Goal: Information Seeking & Learning: Learn about a topic

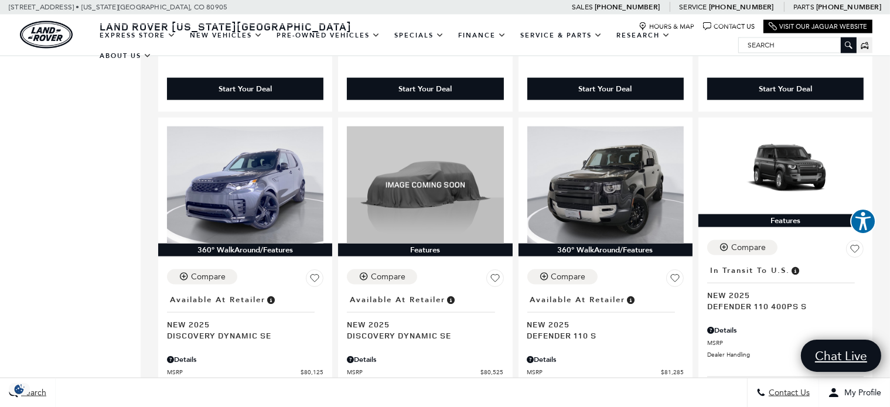
scroll to position [1654, 0]
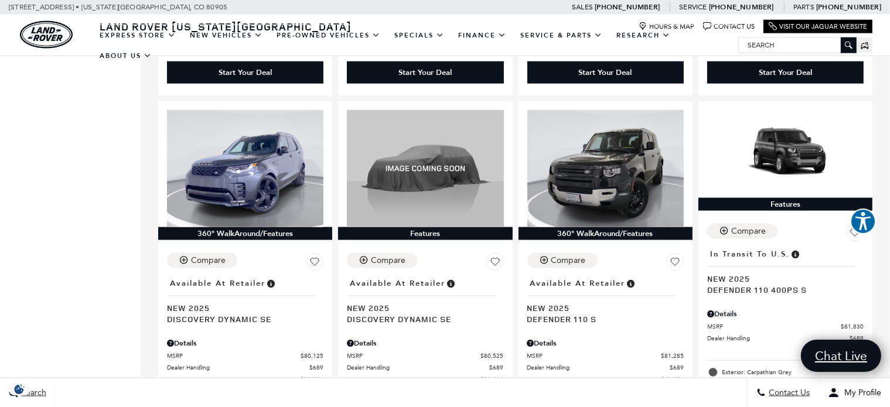
drag, startPoint x: 894, startPoint y: 18, endPoint x: 891, endPoint y: 159, distance: 141.2
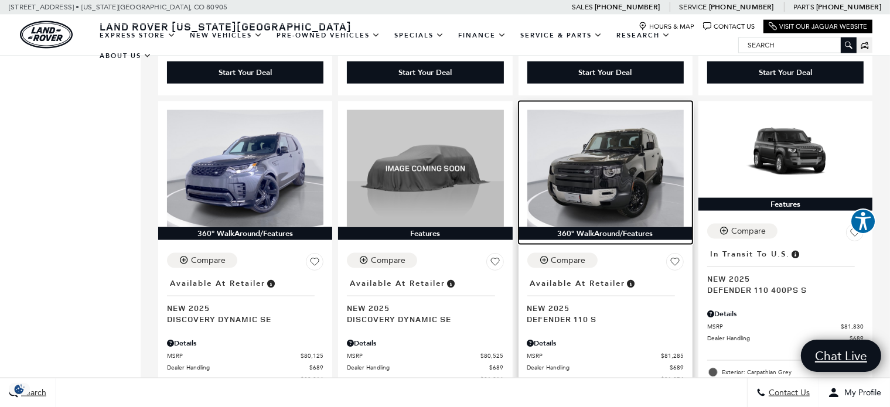
click at [614, 147] on img at bounding box center [605, 168] width 156 height 117
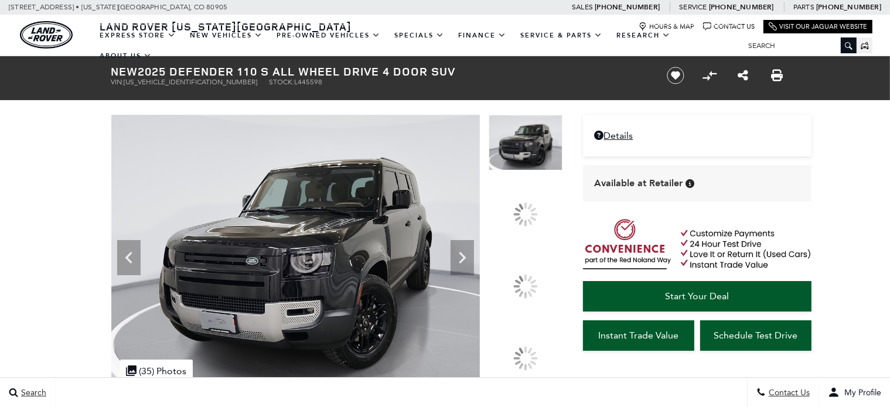
click at [466, 264] on icon at bounding box center [462, 258] width 7 height 12
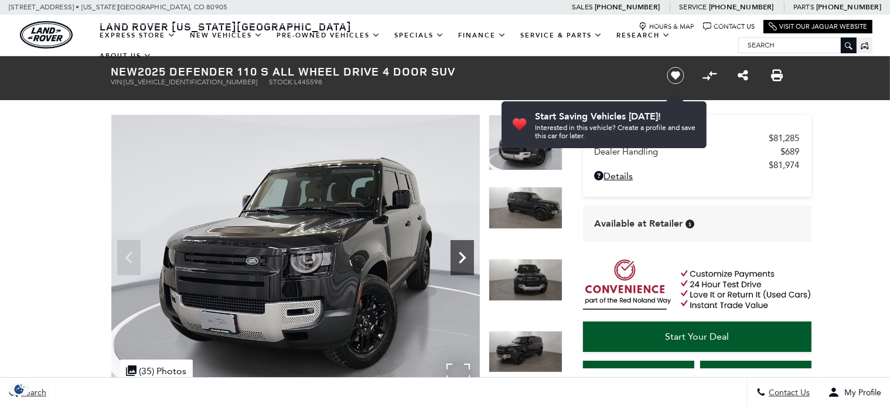
click at [459, 251] on icon "Next" at bounding box center [461, 257] width 23 height 23
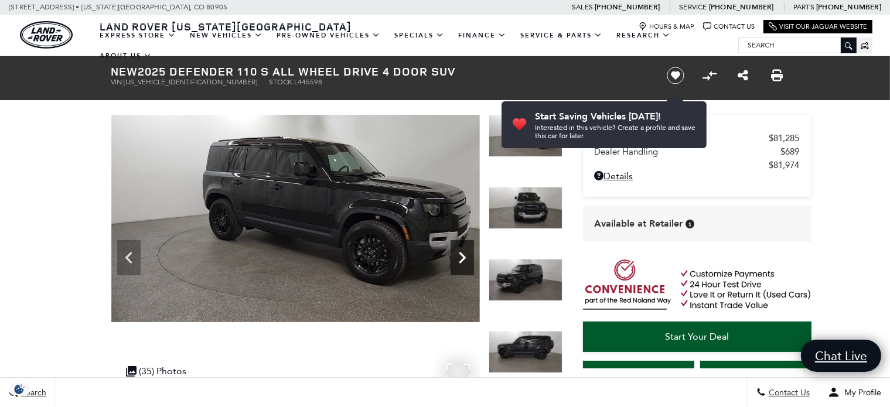
click at [459, 251] on icon "Next" at bounding box center [461, 257] width 23 height 23
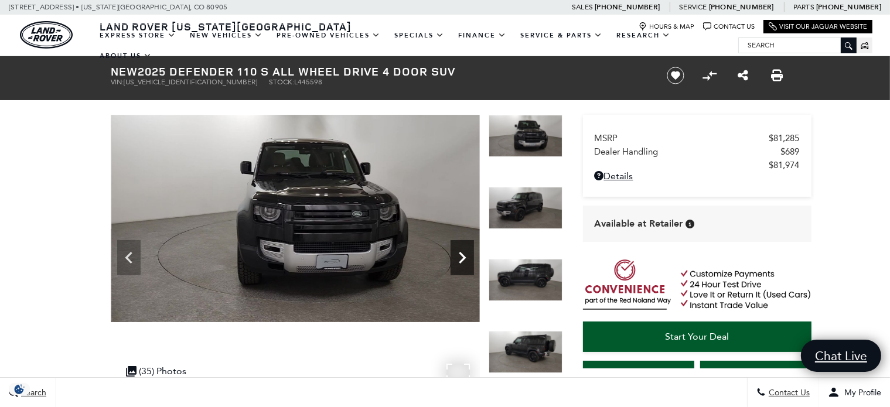
click at [459, 251] on icon "Next" at bounding box center [461, 257] width 23 height 23
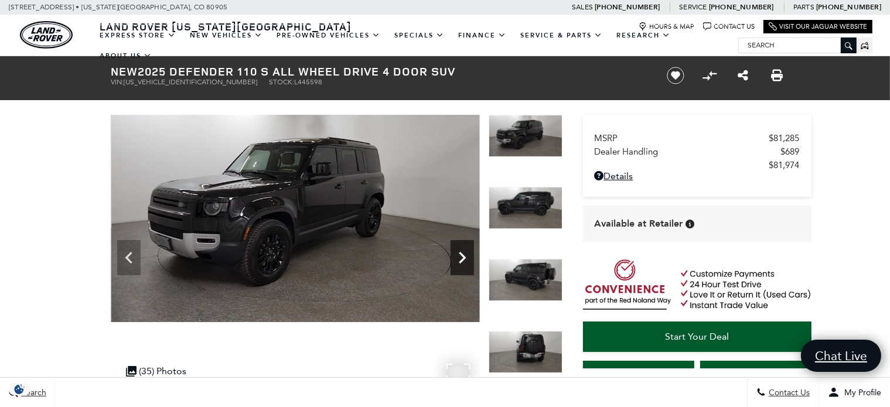
click at [459, 251] on icon "Next" at bounding box center [461, 257] width 23 height 23
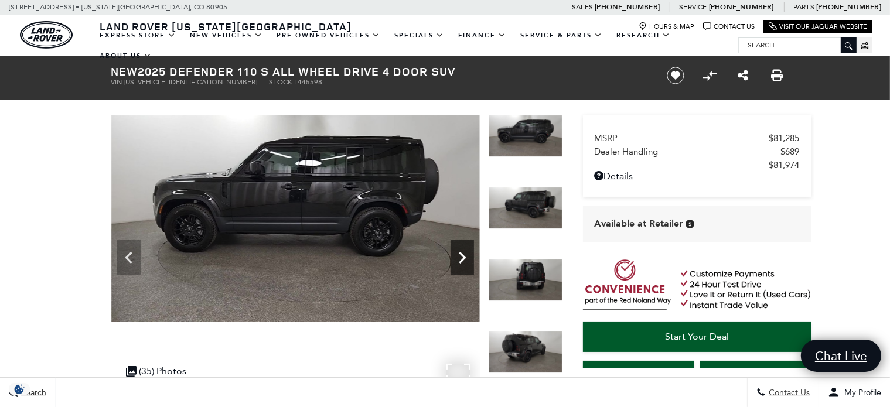
click at [459, 251] on icon "Next" at bounding box center [461, 257] width 23 height 23
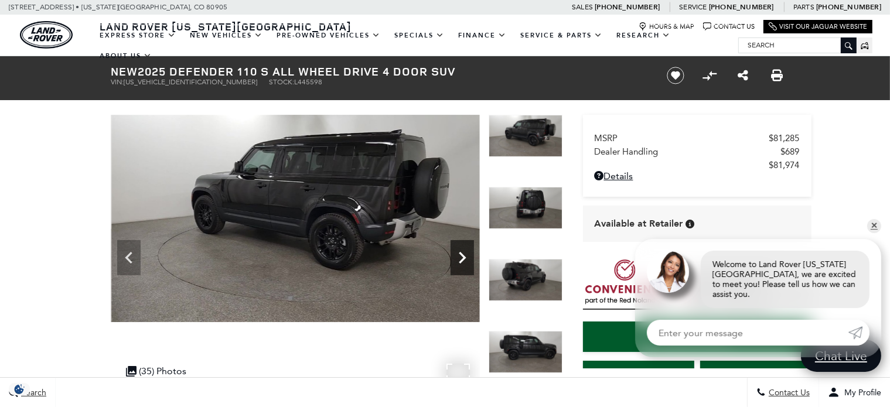
click at [459, 251] on icon "Next" at bounding box center [461, 257] width 23 height 23
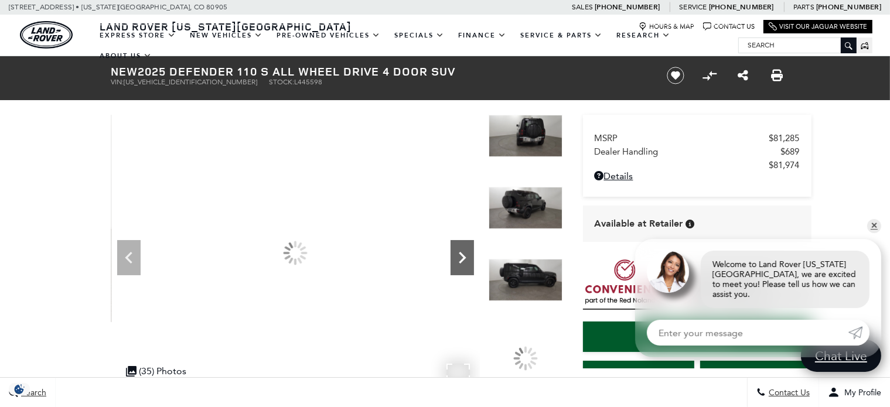
click at [459, 251] on icon "Next" at bounding box center [461, 257] width 23 height 23
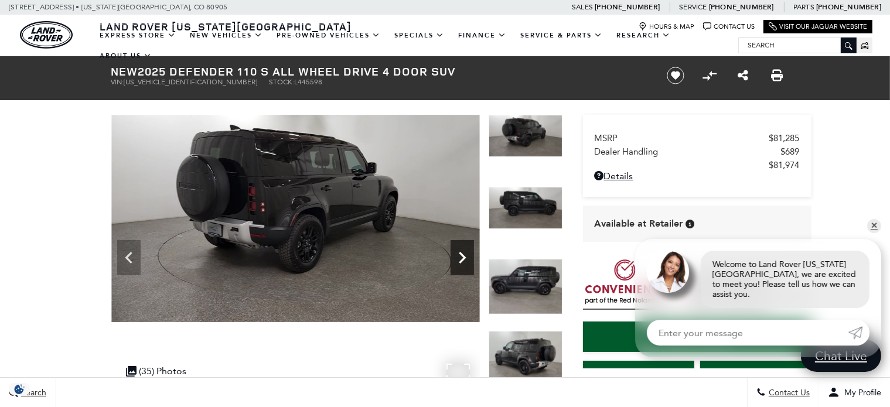
click at [459, 251] on icon "Next" at bounding box center [461, 257] width 23 height 23
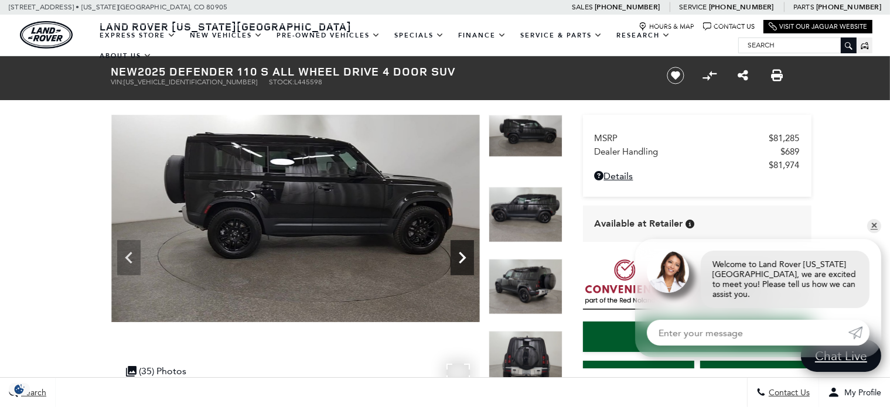
click at [459, 251] on icon "Next" at bounding box center [461, 257] width 23 height 23
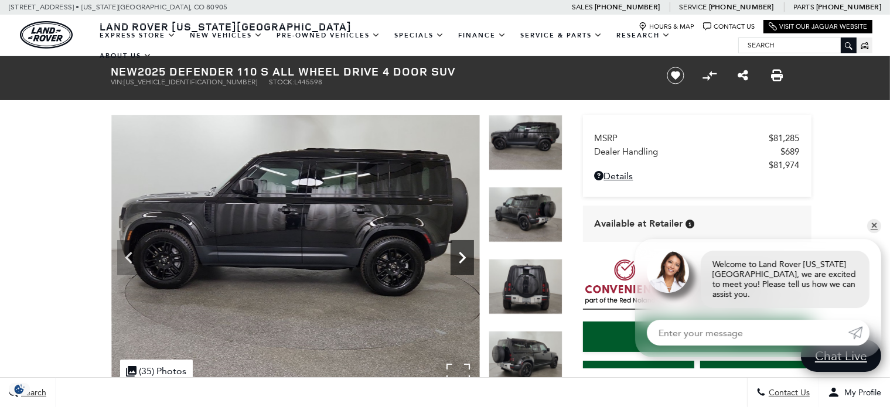
click at [459, 251] on icon "Next" at bounding box center [461, 257] width 23 height 23
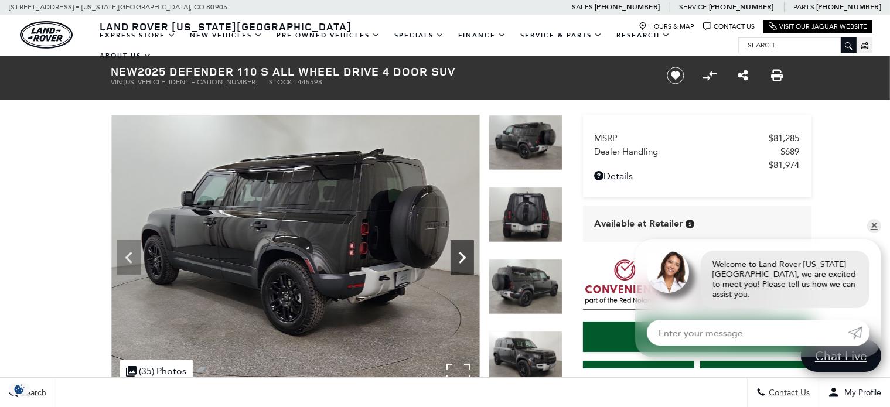
click at [459, 251] on icon "Next" at bounding box center [461, 257] width 23 height 23
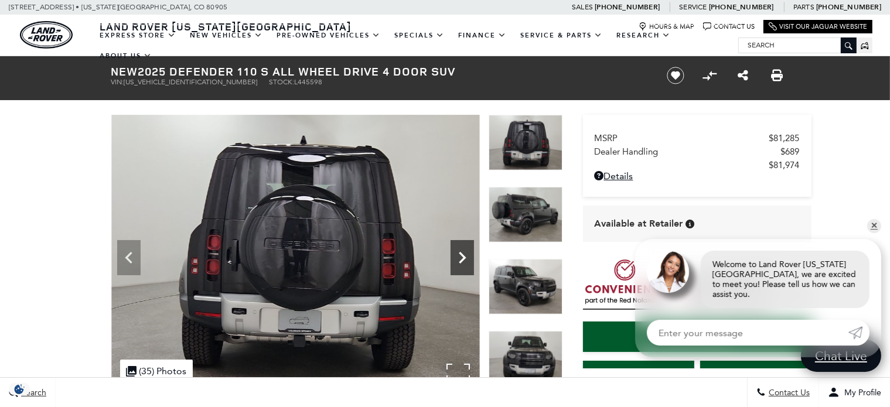
click at [459, 251] on icon "Next" at bounding box center [461, 257] width 23 height 23
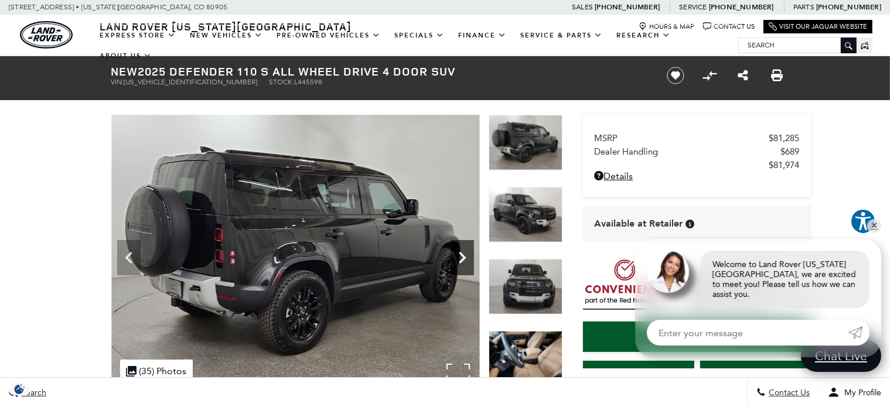
click at [459, 251] on icon "Next" at bounding box center [461, 257] width 23 height 23
